Goal: Task Accomplishment & Management: Use online tool/utility

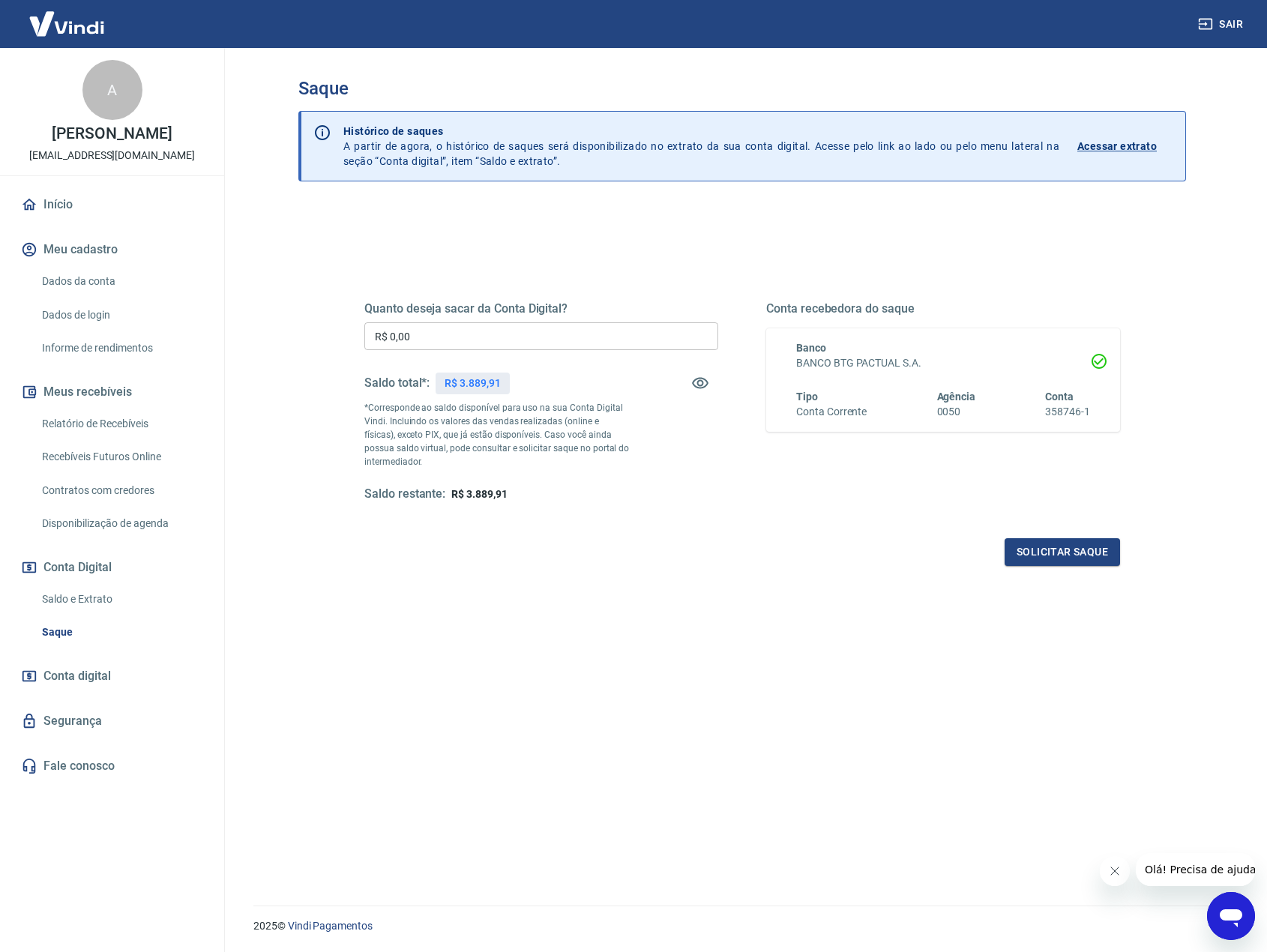
click at [497, 245] on div "Quanto deseja sacar da Conta Digital? R$ 0,00 ​ Saldo total*: R$ 3.889,91 *Corr…" at bounding box center [742, 409] width 791 height 348
click at [462, 335] on input "R$ 0,00" at bounding box center [541, 336] width 354 height 28
click at [524, 330] on input "R$ 0,00" at bounding box center [541, 336] width 354 height 28
type input "R$ 3.889,90"
click at [1048, 559] on button "Solicitar saque" at bounding box center [1062, 552] width 115 height 28
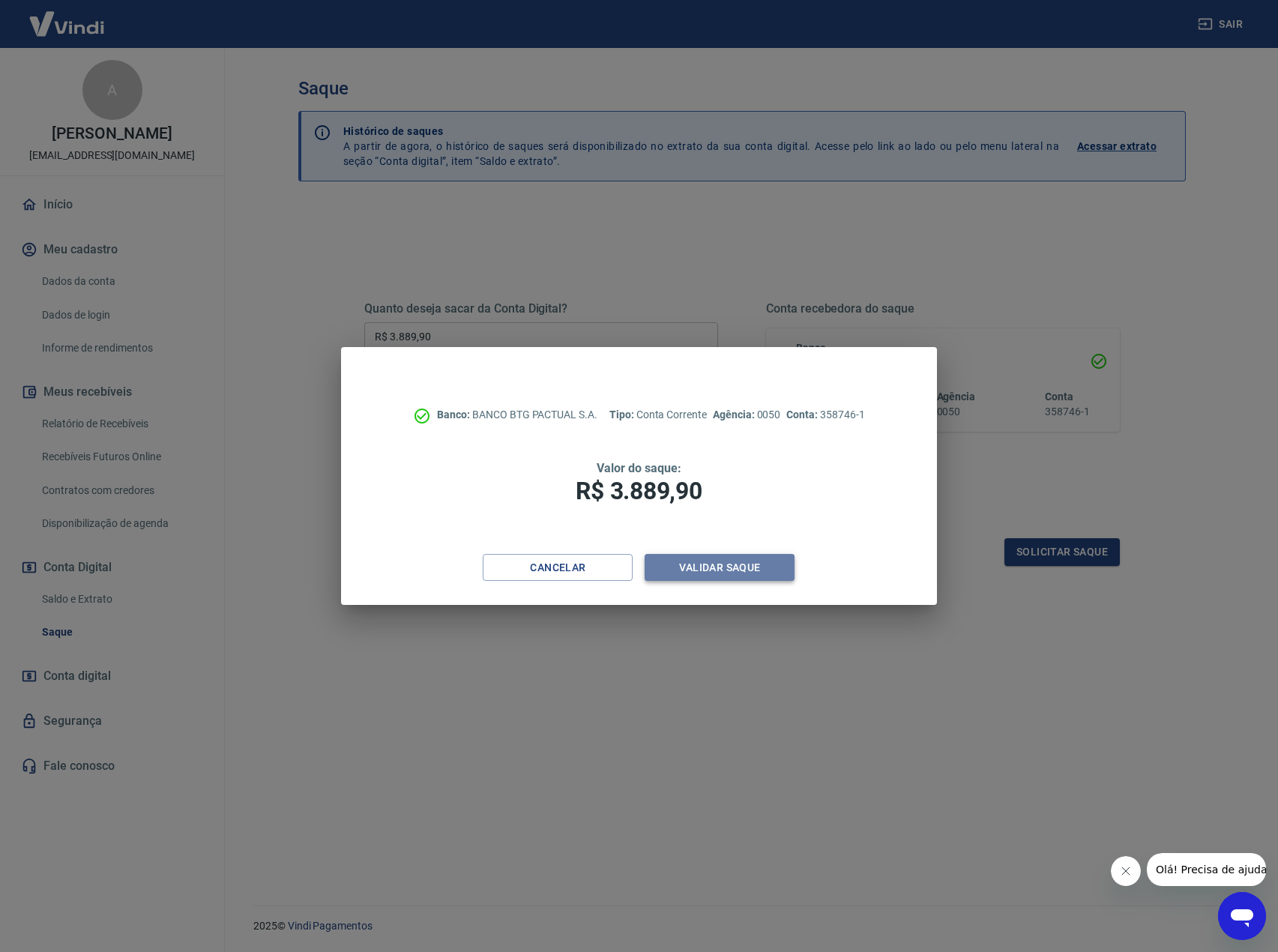
click at [712, 572] on button "Validar saque" at bounding box center [719, 567] width 150 height 28
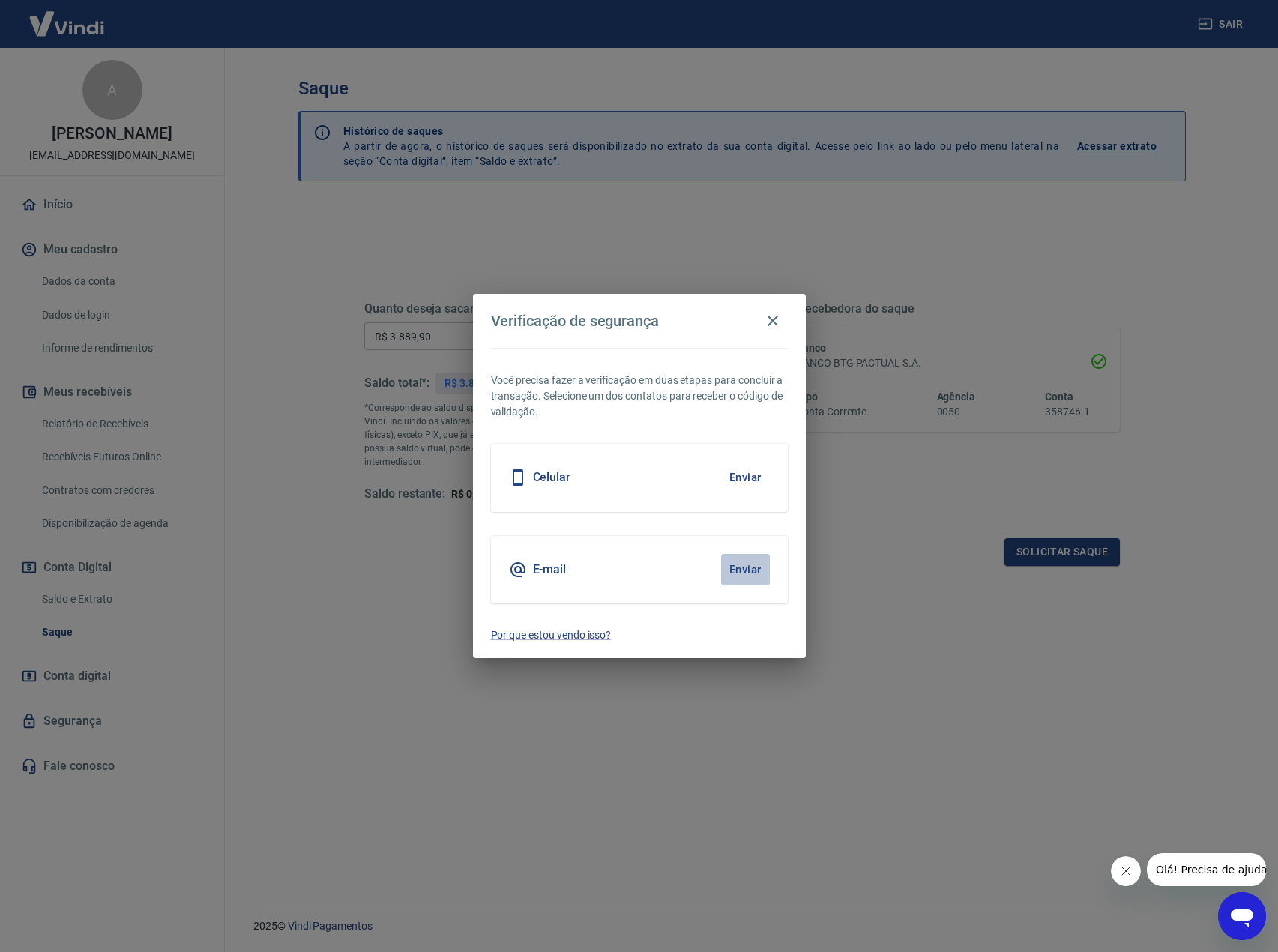
click at [750, 572] on button "Enviar" at bounding box center [745, 569] width 48 height 31
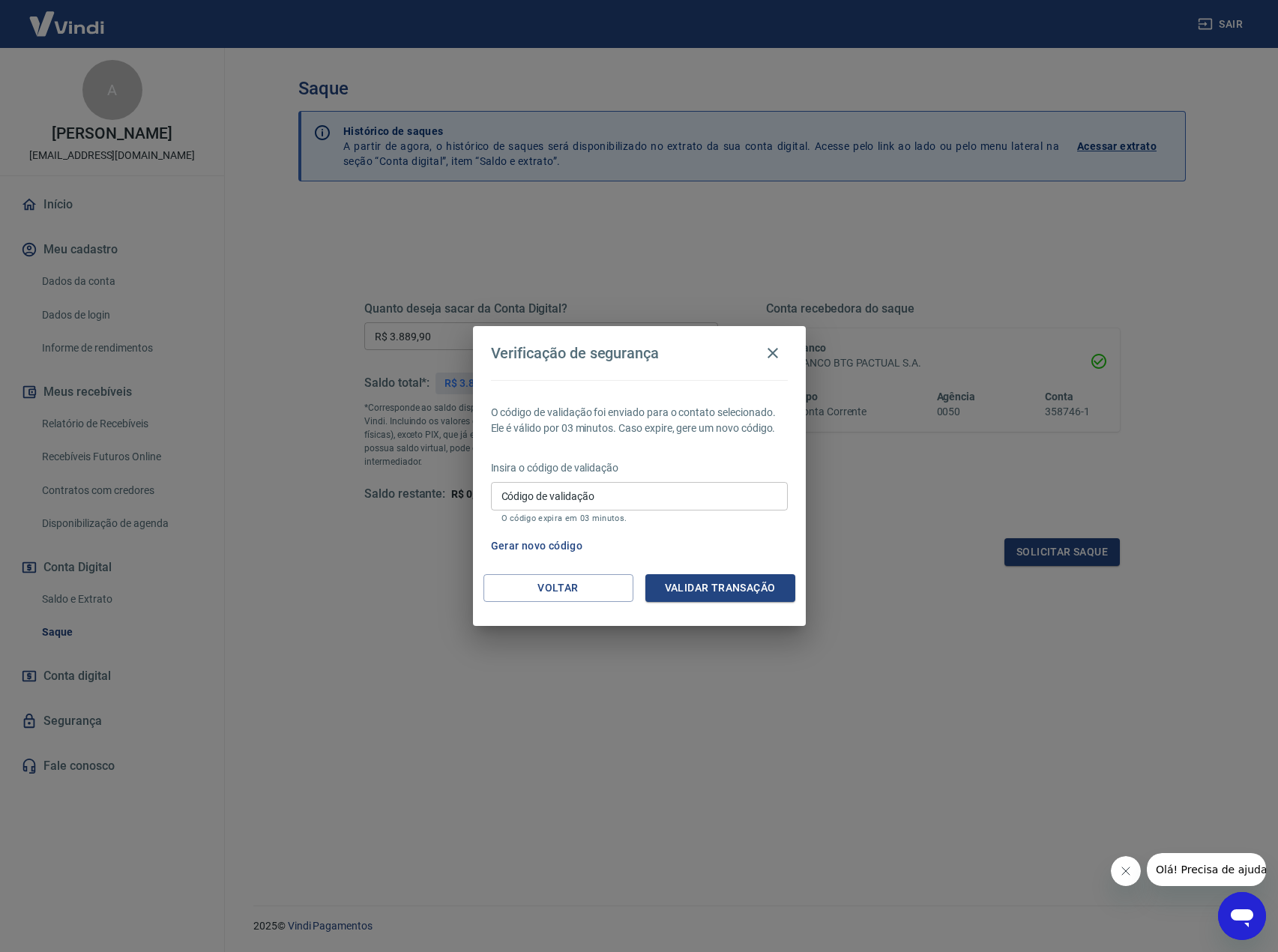
drag, startPoint x: 588, startPoint y: 482, endPoint x: 594, endPoint y: 488, distance: 8.5
click at [588, 482] on input "Código de validação" at bounding box center [639, 496] width 297 height 28
paste input "310209"
type input "310209"
click at [724, 588] on button "Validar transação" at bounding box center [720, 588] width 150 height 28
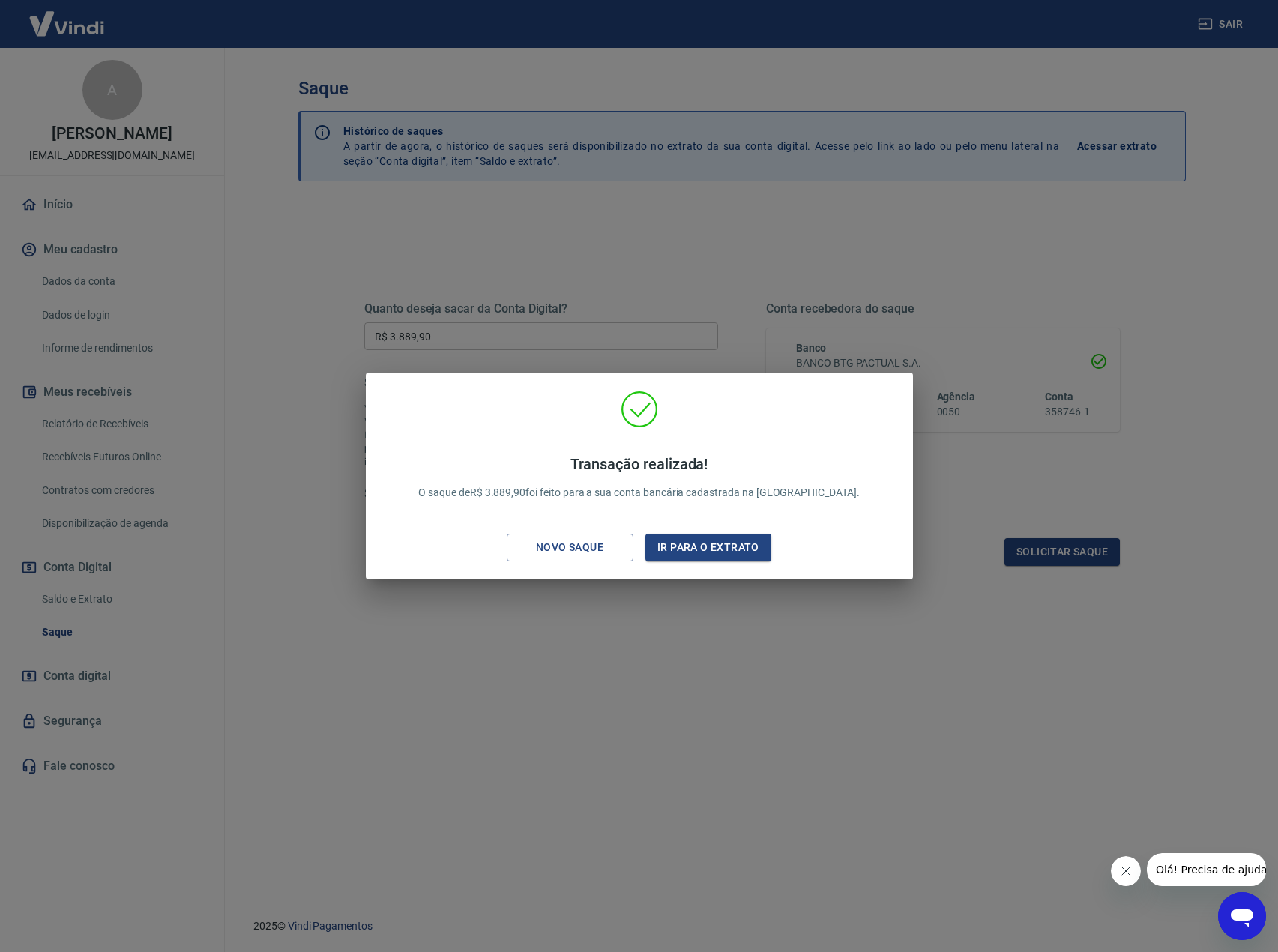
click at [662, 642] on div "Transação realizada! O saque de R$ 3.889,90 foi feito para a sua conta bancária…" at bounding box center [639, 476] width 1278 height 952
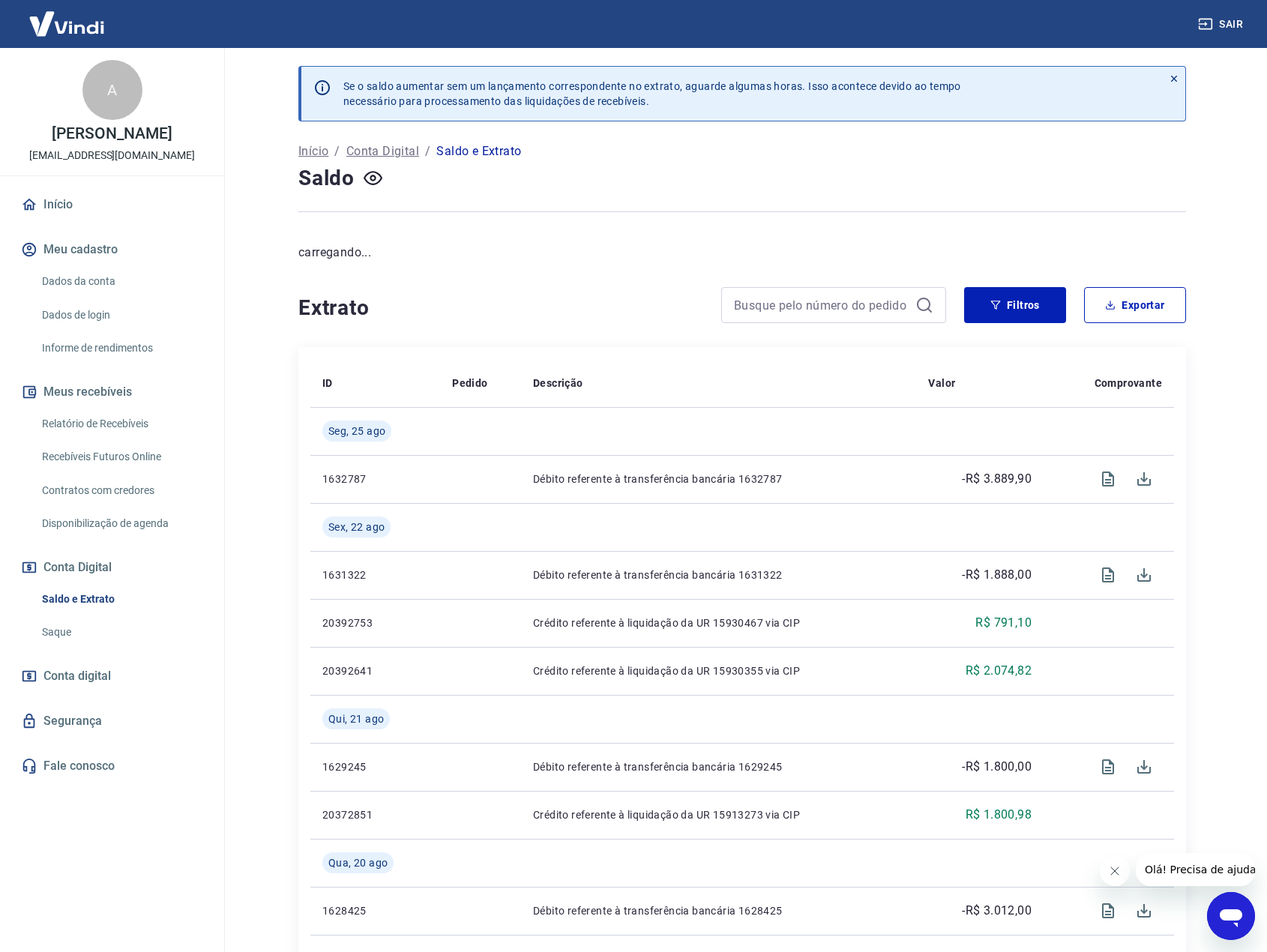
click at [600, 265] on div "Se o saldo aumentar sem um lançamento correspondente no extrato, aguarde alguma…" at bounding box center [741, 914] width 923 height 1733
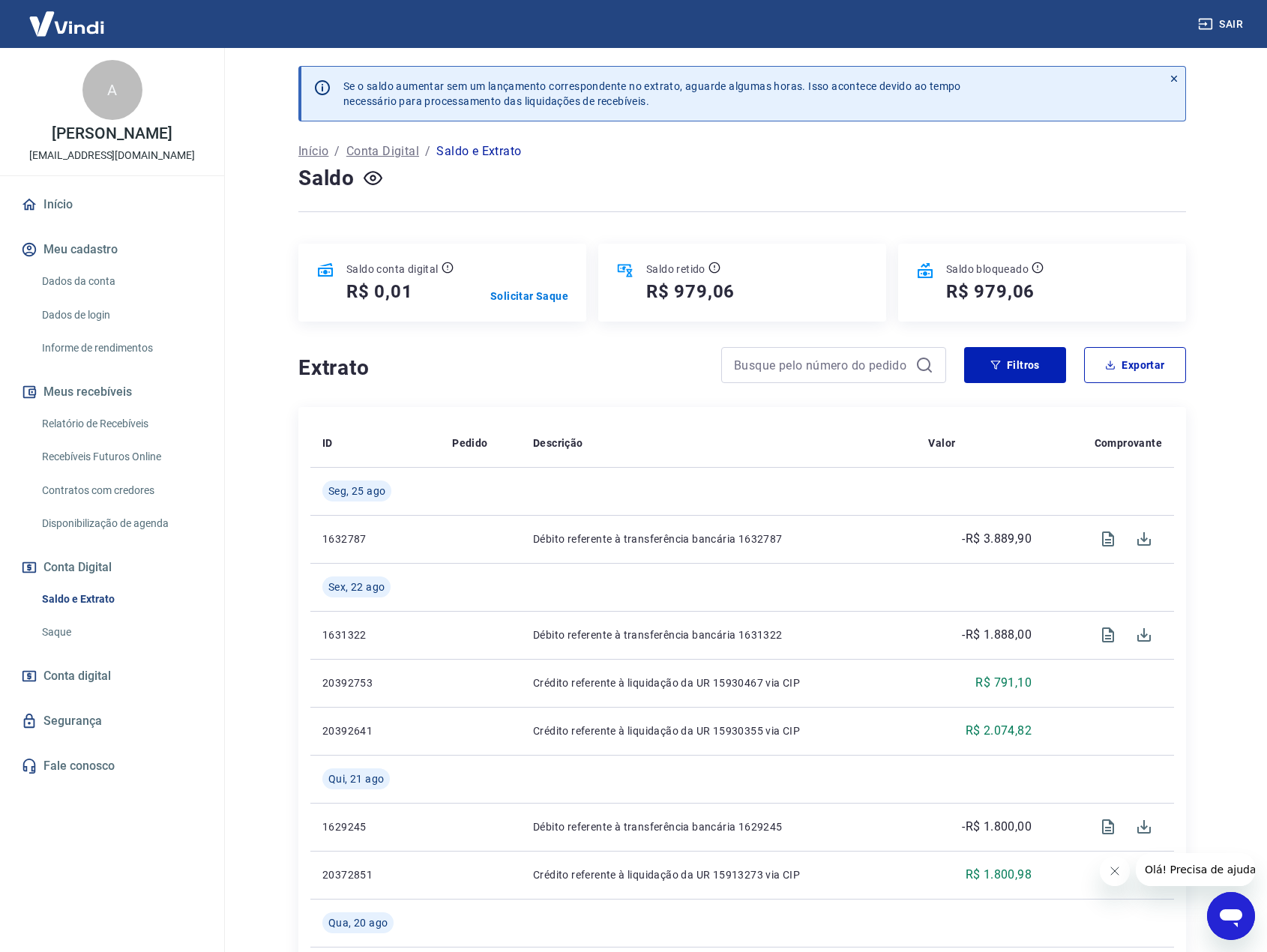
drag, startPoint x: 847, startPoint y: 217, endPoint x: 802, endPoint y: 200, distance: 48.1
click at [846, 217] on div at bounding box center [741, 211] width 887 height 37
